Goal: Check status: Check status

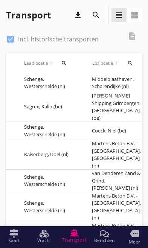
scroll to position [0, 279]
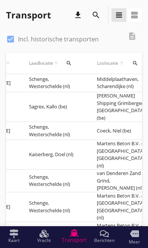
click at [50, 102] on td "Sagrex, Kallo (be)" at bounding box center [54, 107] width 68 height 30
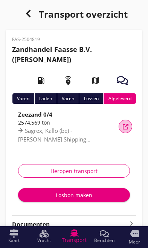
click at [125, 122] on button "Vracht details" at bounding box center [126, 127] width 14 height 14
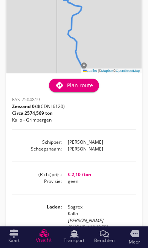
scroll to position [61, 0]
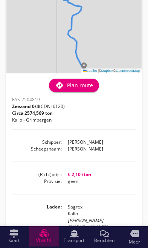
click at [43, 234] on use at bounding box center [44, 233] width 9 height 8
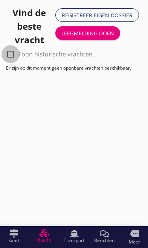
click at [8, 56] on div at bounding box center [10, 54] width 13 height 13
checkbox input "true"
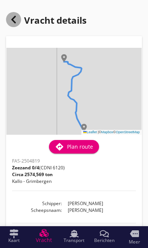
click at [13, 16] on icon at bounding box center [13, 19] width 9 height 9
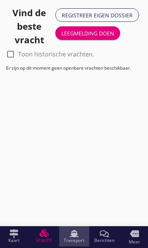
click at [74, 233] on use at bounding box center [74, 233] width 9 height 7
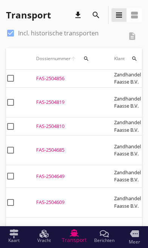
scroll to position [0, 12]
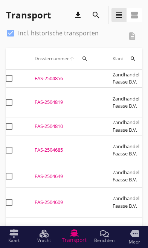
click at [50, 76] on div "FAS-2504856" at bounding box center [65, 79] width 60 height 8
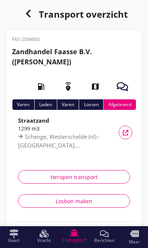
click at [131, 131] on div "Vracht details" at bounding box center [126, 133] width 14 height 6
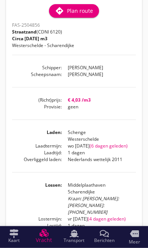
scroll to position [136, 0]
